Goal: Information Seeking & Learning: Understand process/instructions

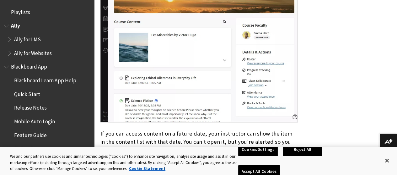
click at [61, 44] on span "Ally for LMS" at bounding box center [48, 39] width 83 height 11
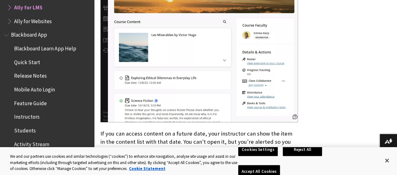
scroll to position [37, 0]
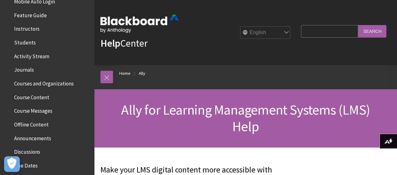
scroll to position [161, 0]
click at [29, 42] on span "Students" at bounding box center [25, 41] width 22 height 8
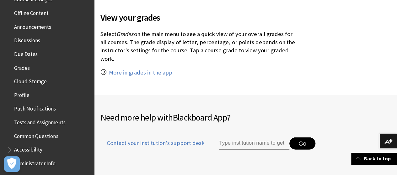
scroll to position [739, 0]
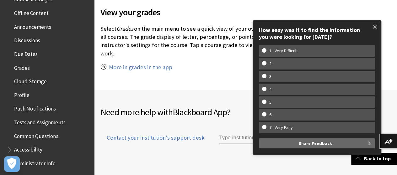
click at [369, 27] on span at bounding box center [374, 26] width 13 height 13
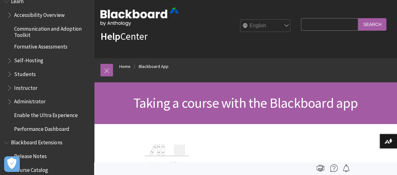
scroll to position [545, 0]
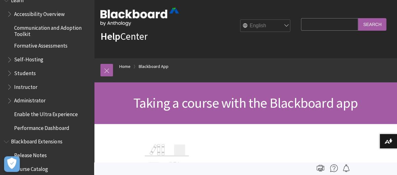
click at [29, 72] on span "Students" at bounding box center [25, 72] width 22 height 8
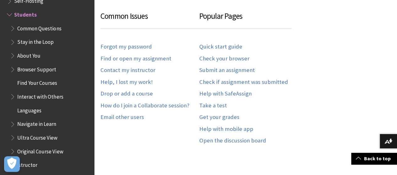
scroll to position [362, 0]
click at [223, 46] on link "Quick start guide" at bounding box center [220, 46] width 43 height 7
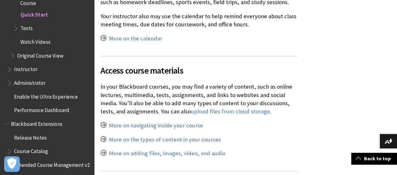
scroll to position [1389, 0]
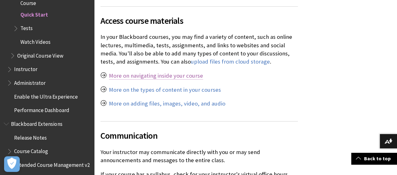
click at [184, 72] on link "More on navigating inside your course" at bounding box center [156, 76] width 94 height 8
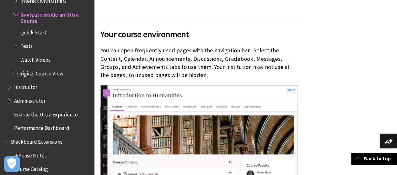
scroll to position [449, 0]
